Goal: Information Seeking & Learning: Stay updated

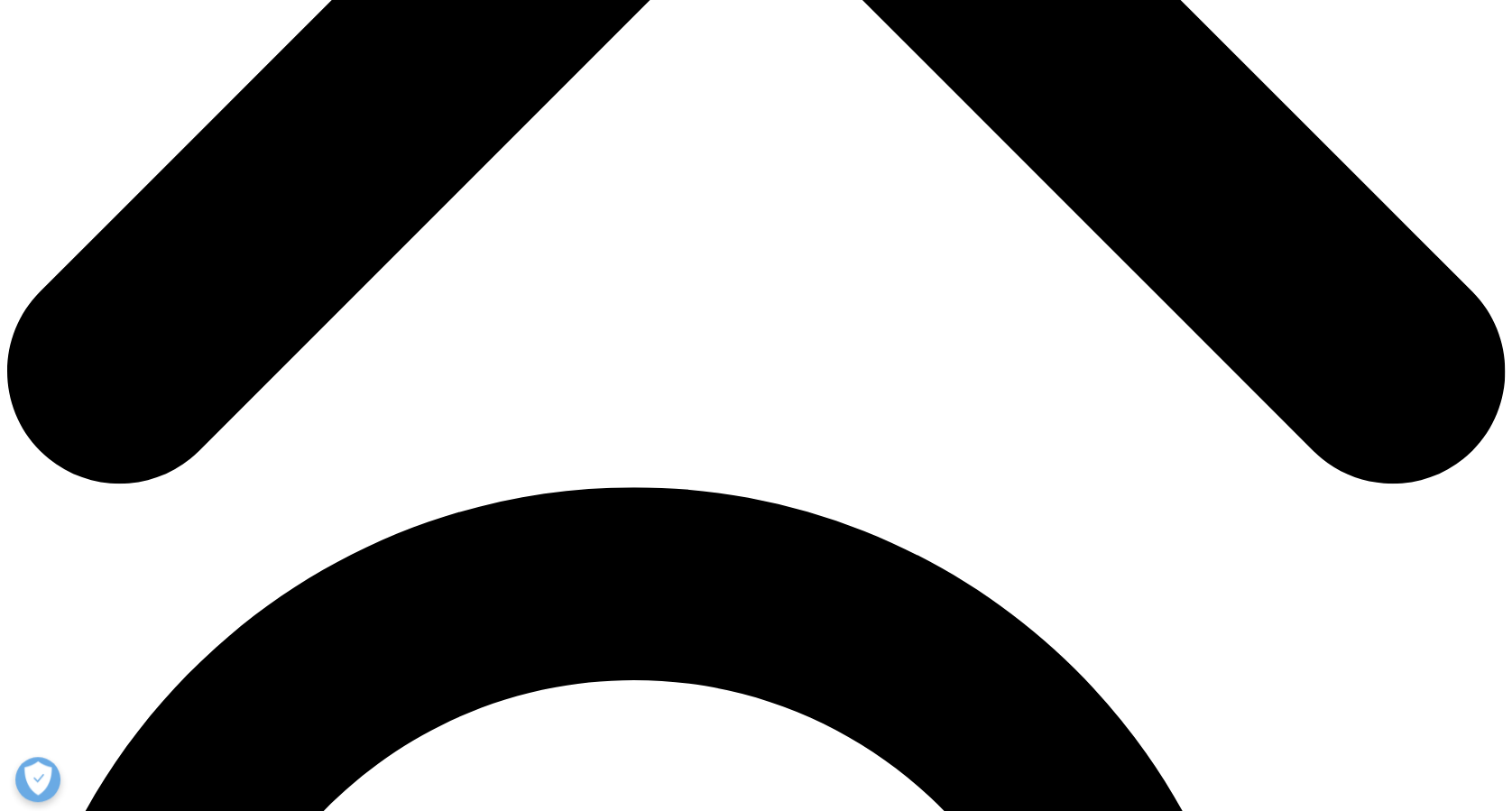
scroll to position [919, 0]
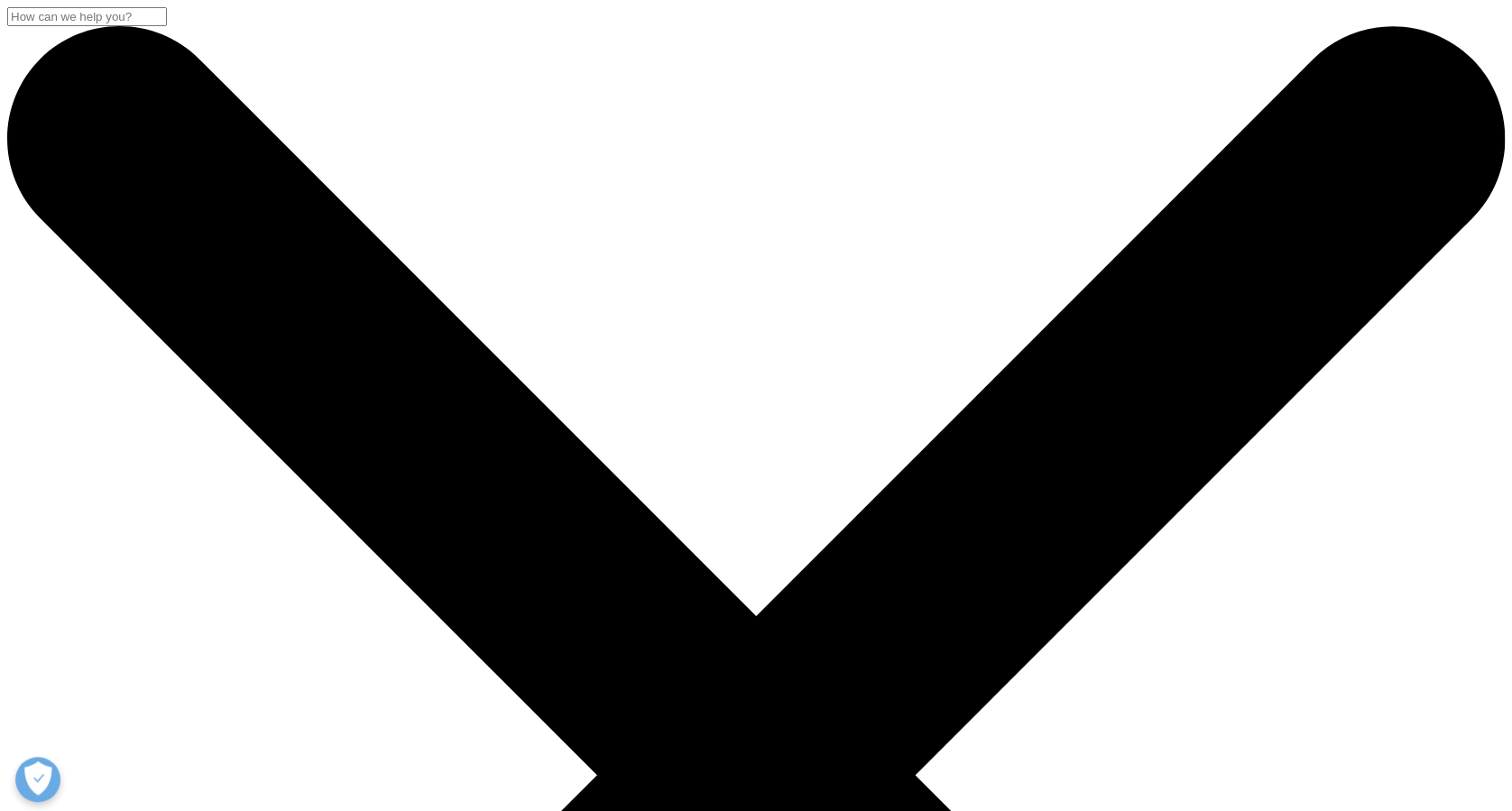
drag, startPoint x: 212, startPoint y: 225, endPoint x: 1240, endPoint y: 372, distance: 1038.5
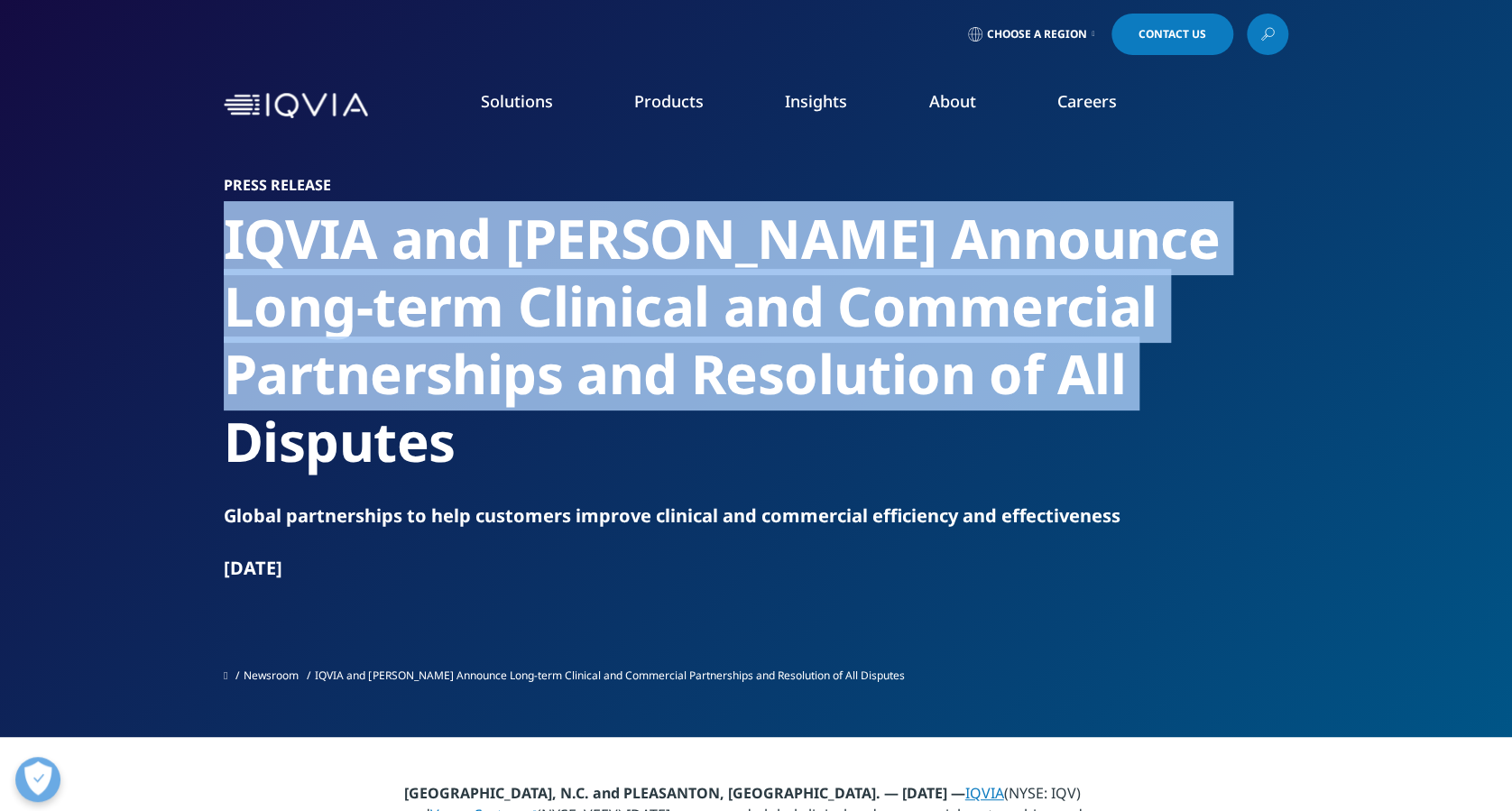
click at [1240, 372] on section "Press Release [PERSON_NAME] and [PERSON_NAME] Announce Long-term Clinical and C…" at bounding box center [756, 368] width 1512 height 736
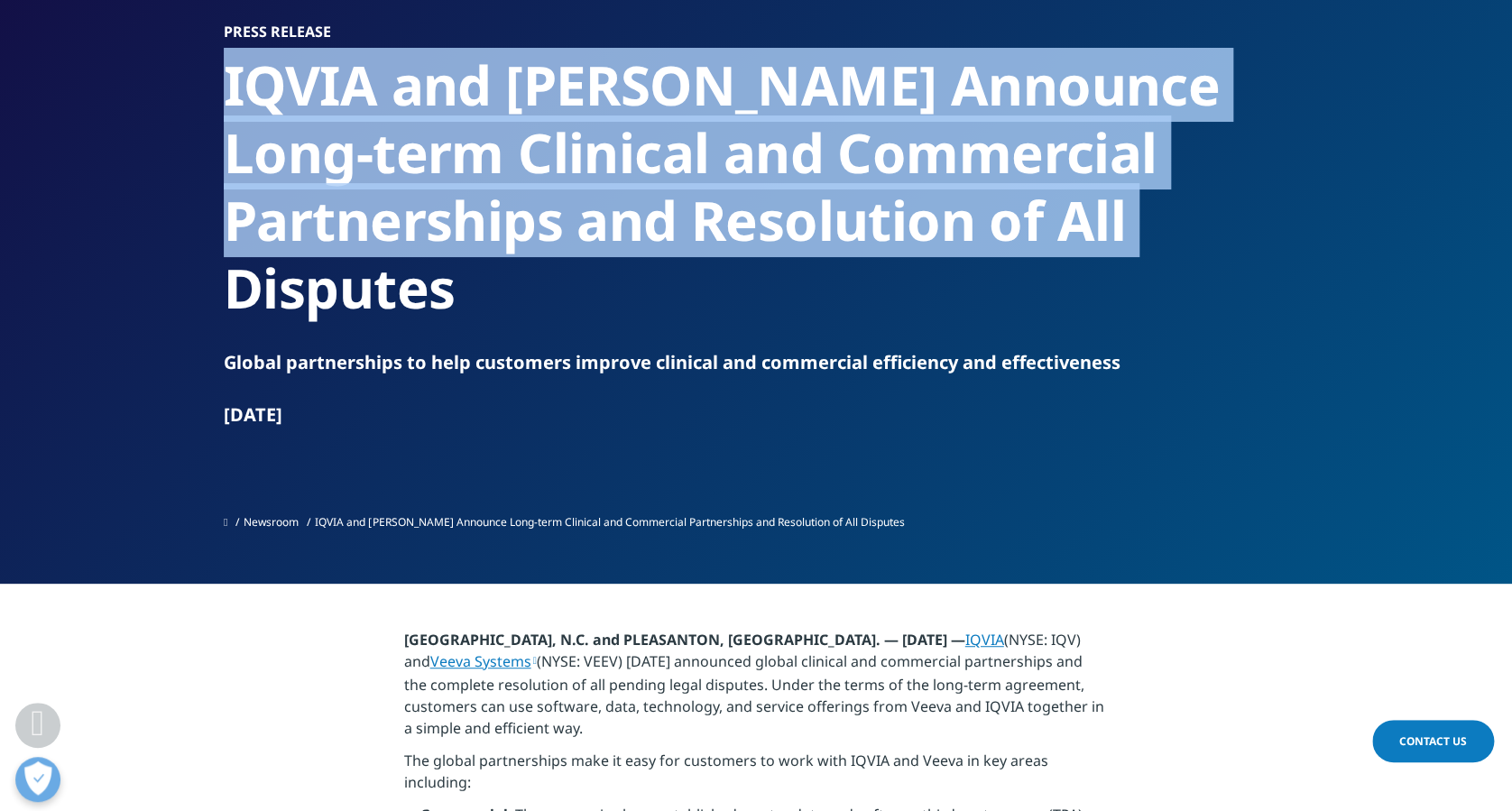
scroll to position [361, 0]
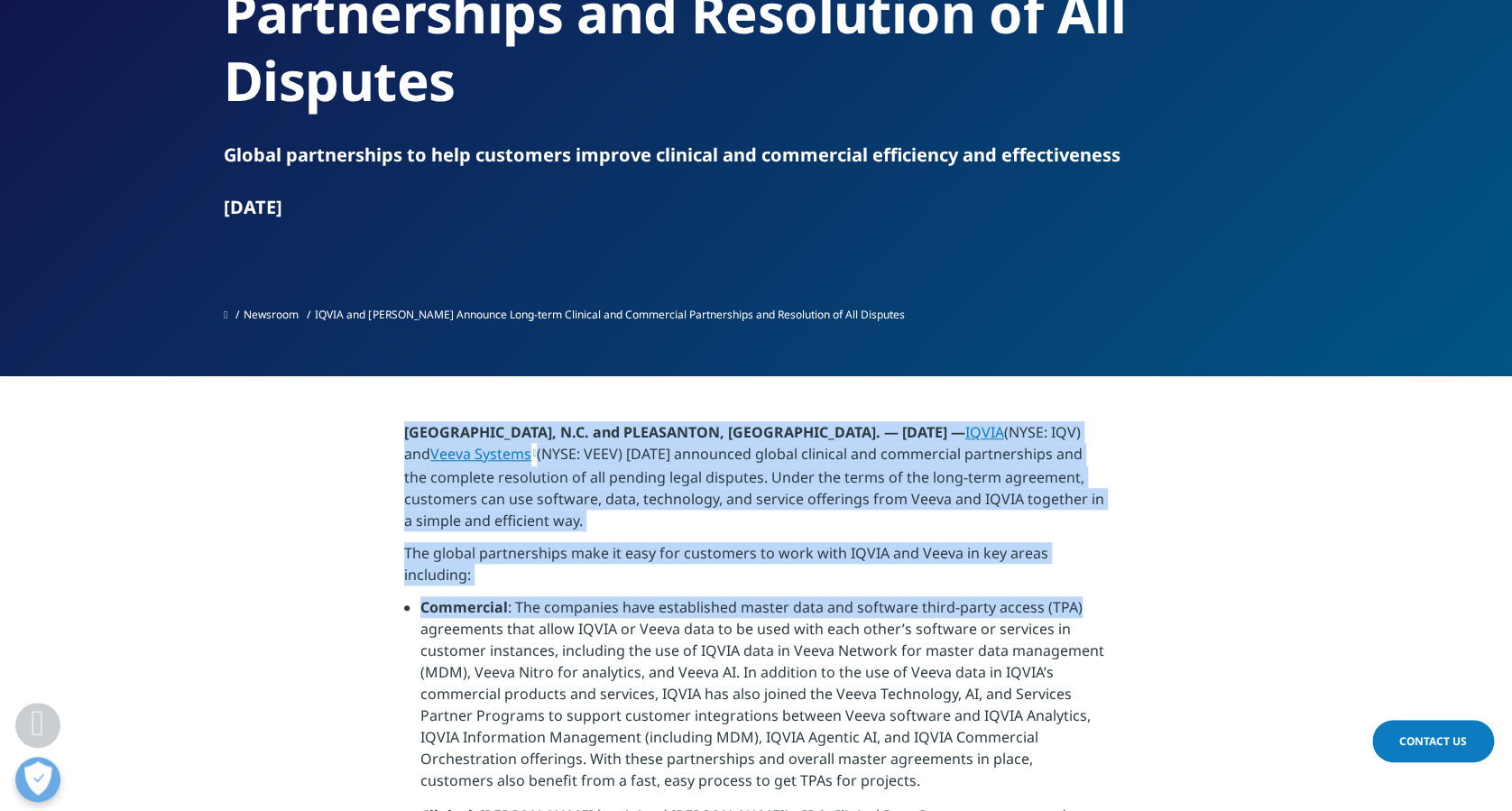
drag, startPoint x: 408, startPoint y: 357, endPoint x: 1158, endPoint y: 529, distance: 769.5
click at [694, 458] on p "[GEOGRAPHIC_DATA], N.C. and PLEASANTON, [GEOGRAPHIC_DATA]. — [DATE] — IQVIA (NY…" at bounding box center [756, 481] width 705 height 121
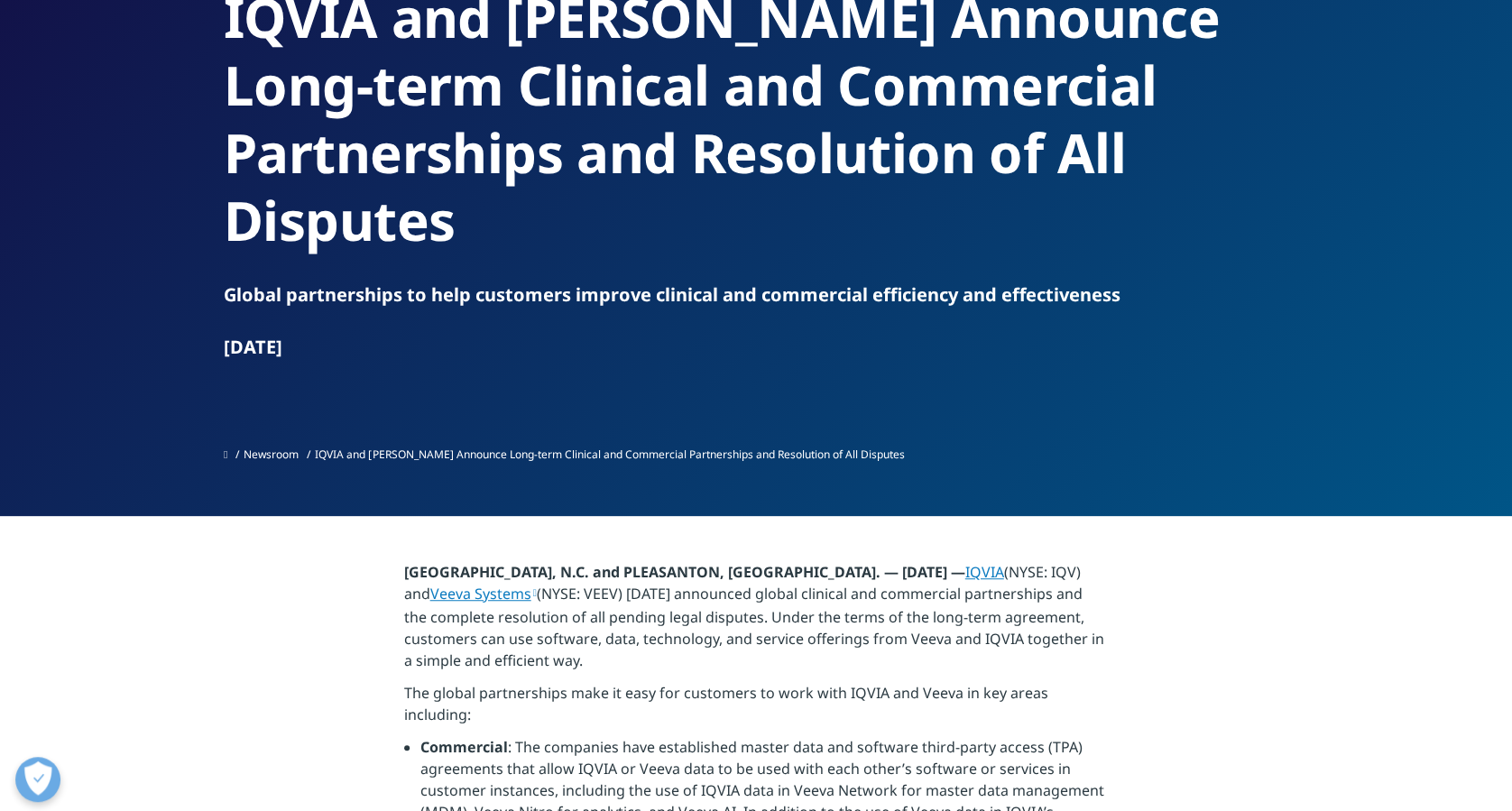
scroll to position [0, 0]
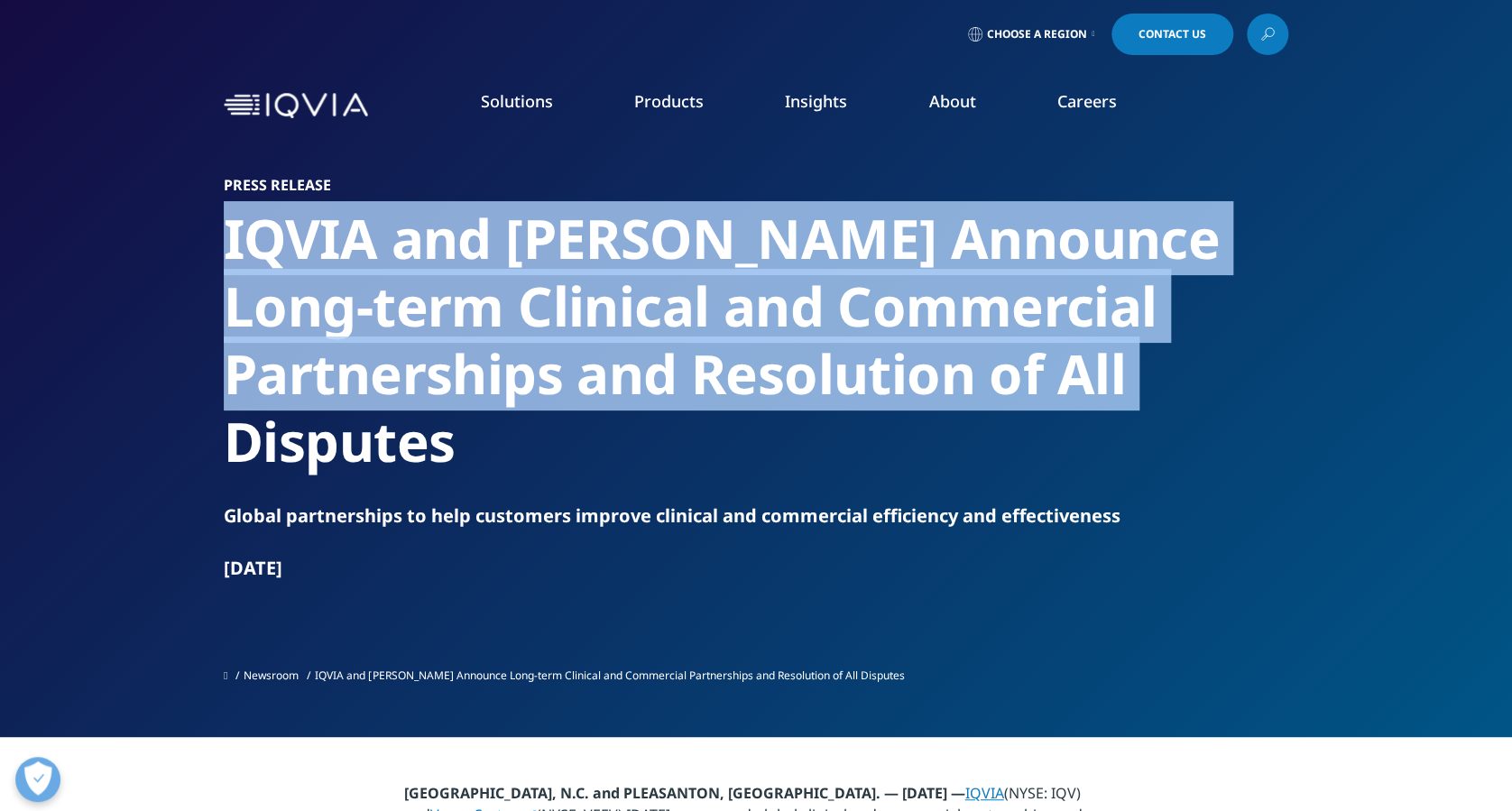
drag, startPoint x: 220, startPoint y: 219, endPoint x: 1020, endPoint y: 391, distance: 818.3
click at [1020, 391] on section "Press Release [PERSON_NAME] and [PERSON_NAME] Announce Long-term Clinical and C…" at bounding box center [756, 368] width 1512 height 736
copy h2 "IQVIA and [PERSON_NAME] Announce Long-term Clinical and Commercial Partnerships…"
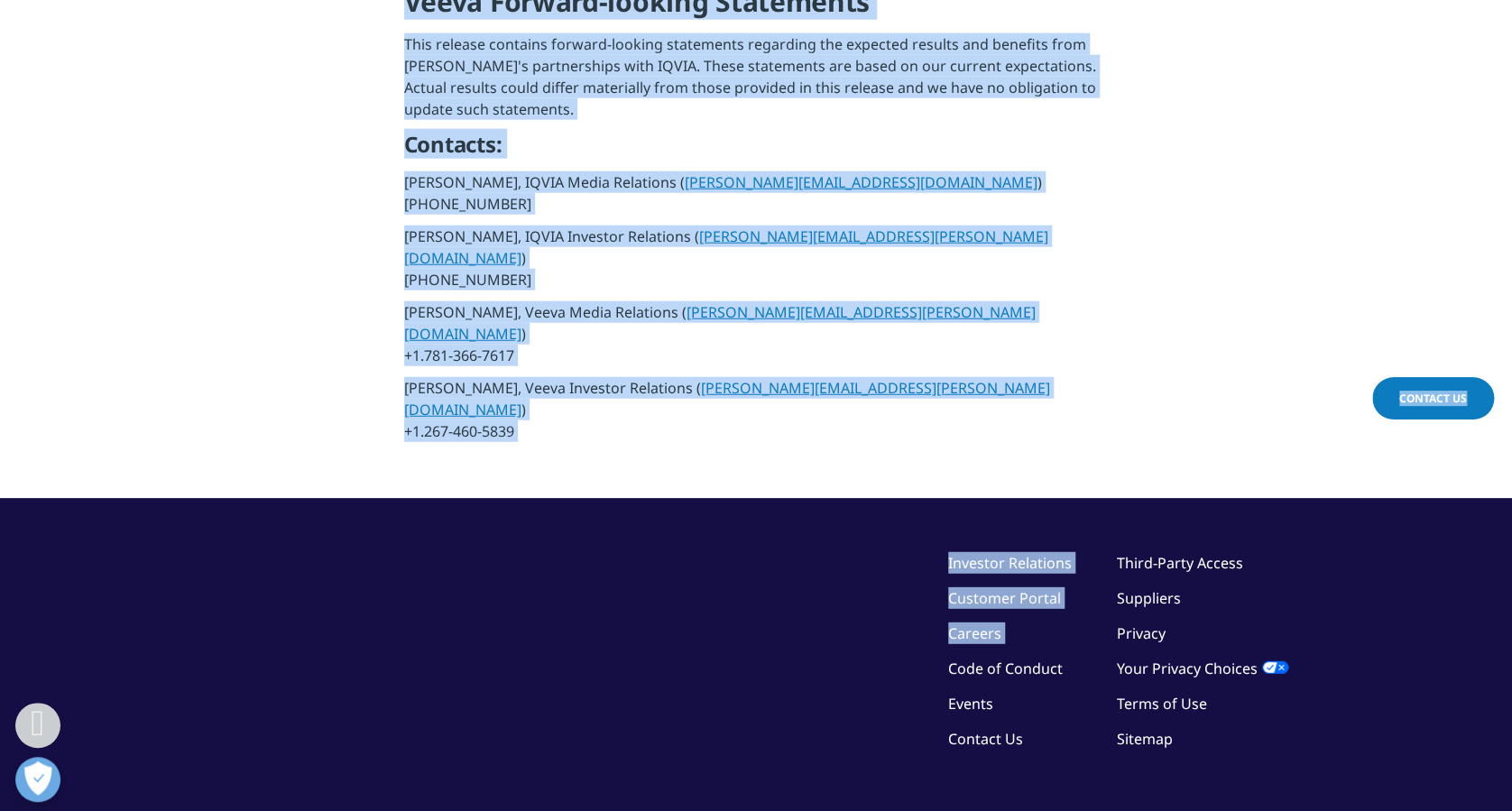
scroll to position [1587, 0]
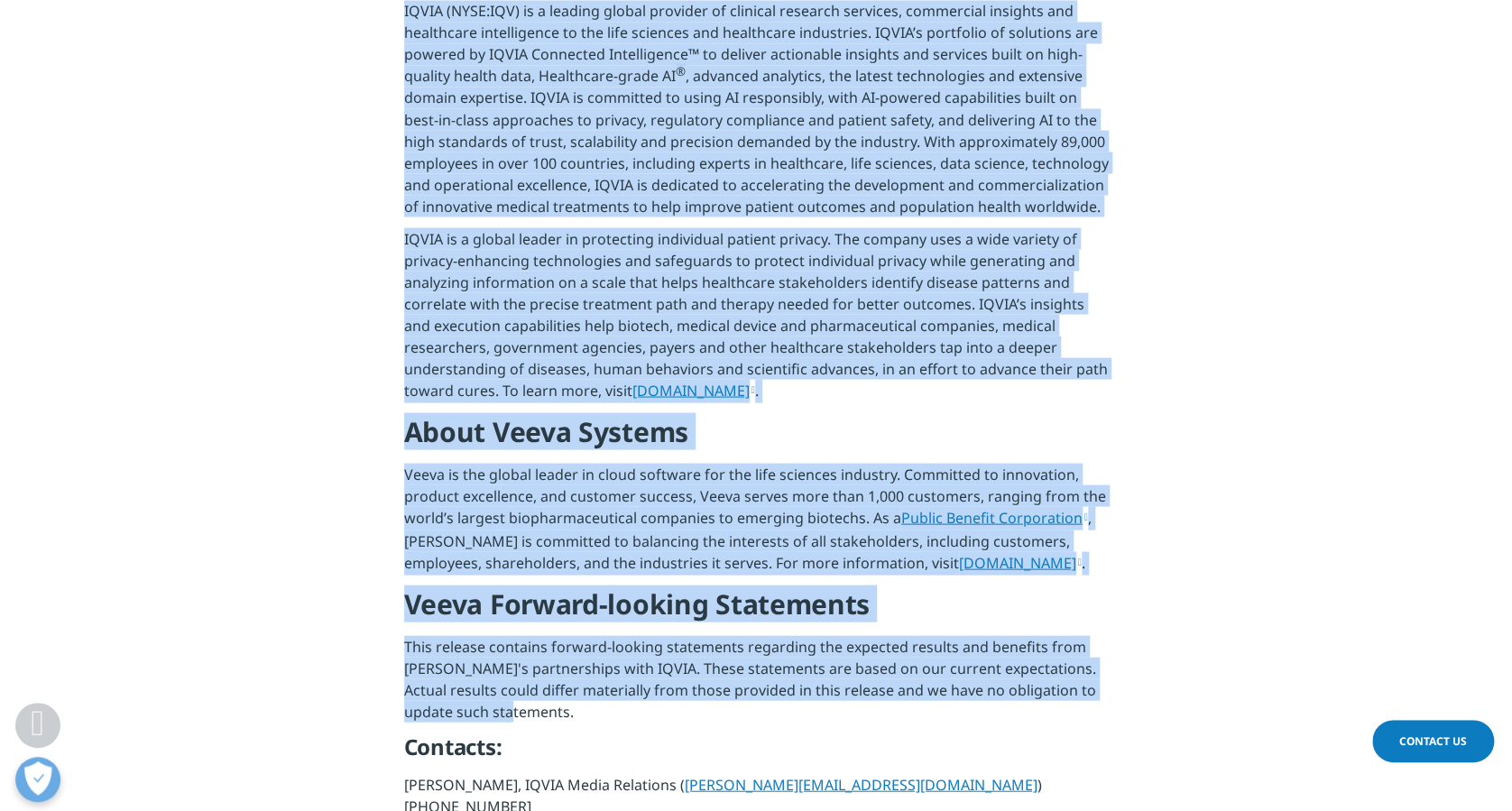
drag, startPoint x: 406, startPoint y: 242, endPoint x: 898, endPoint y: 622, distance: 621.7
click at [898, 622] on div "[GEOGRAPHIC_DATA], N.C. and PLEASANTON, [GEOGRAPHIC_DATA]. — [DATE] — IQVIA (NY…" at bounding box center [756, 124] width 705 height 1859
copy div "LOREMIPS DOLORSIT AMET, C.A. eli SEDDOEIUSM, Tempo. — Incidi 67, 1468 — UTLAB (…"
